Goal: Find specific page/section: Find specific page/section

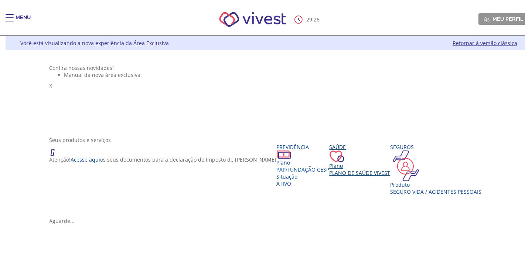
click at [329, 176] on div "Saúde Plano Plano de Saúde VIVEST" at bounding box center [359, 159] width 61 height 33
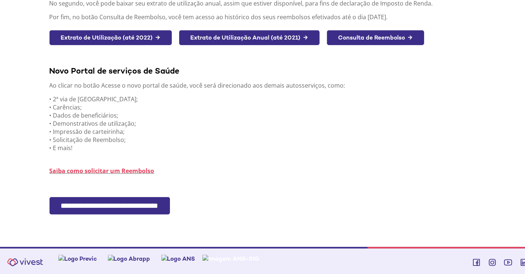
scroll to position [151, 0]
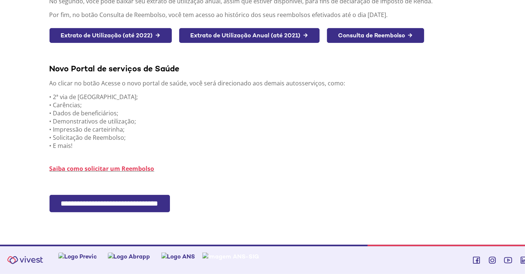
click at [170, 200] on input "**********" at bounding box center [109, 203] width 120 height 17
